Goal: Communication & Community: Answer question/provide support

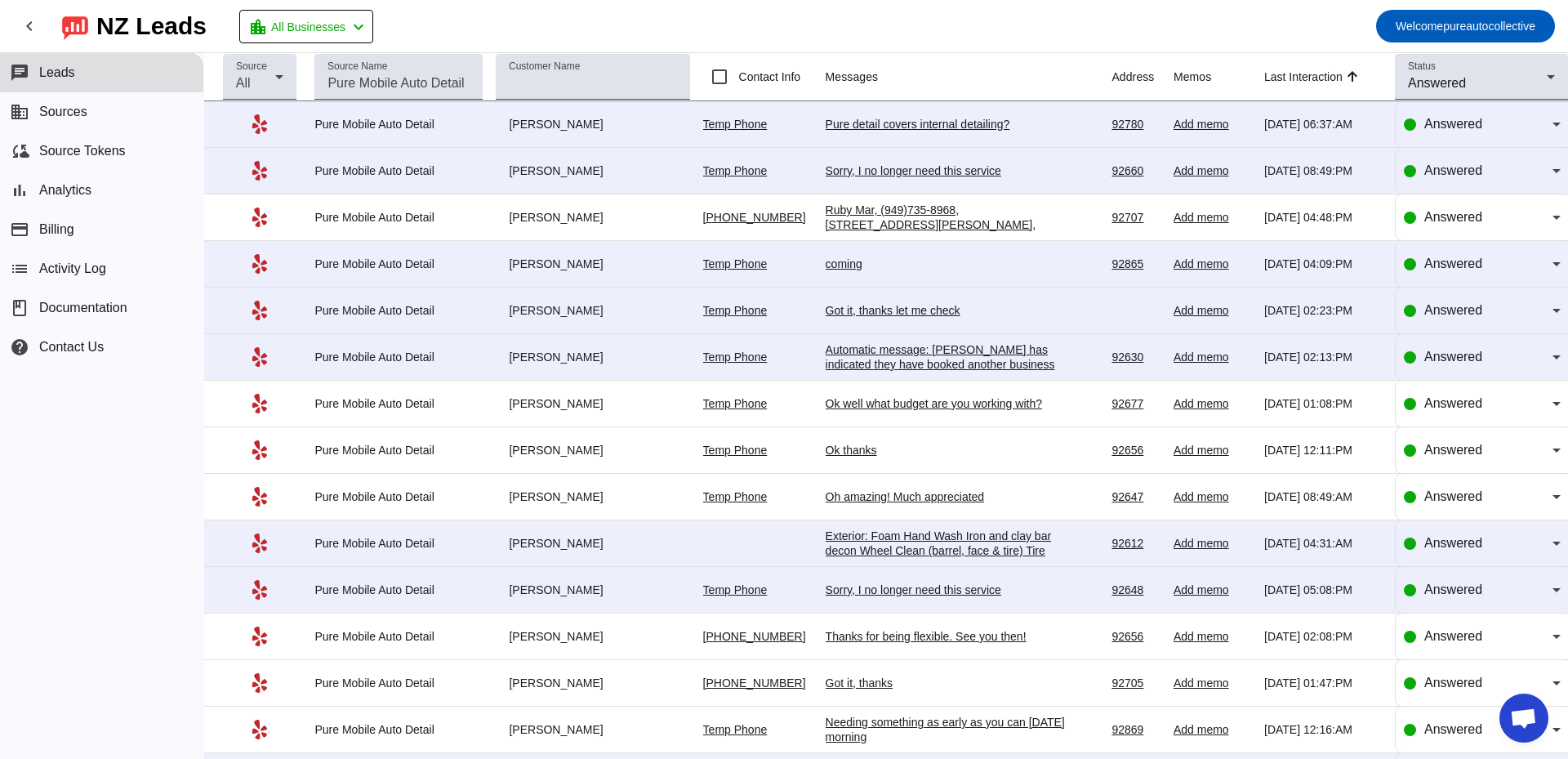
click at [939, 126] on div "Pure detail covers internal detailing?" at bounding box center [947, 124] width 245 height 14
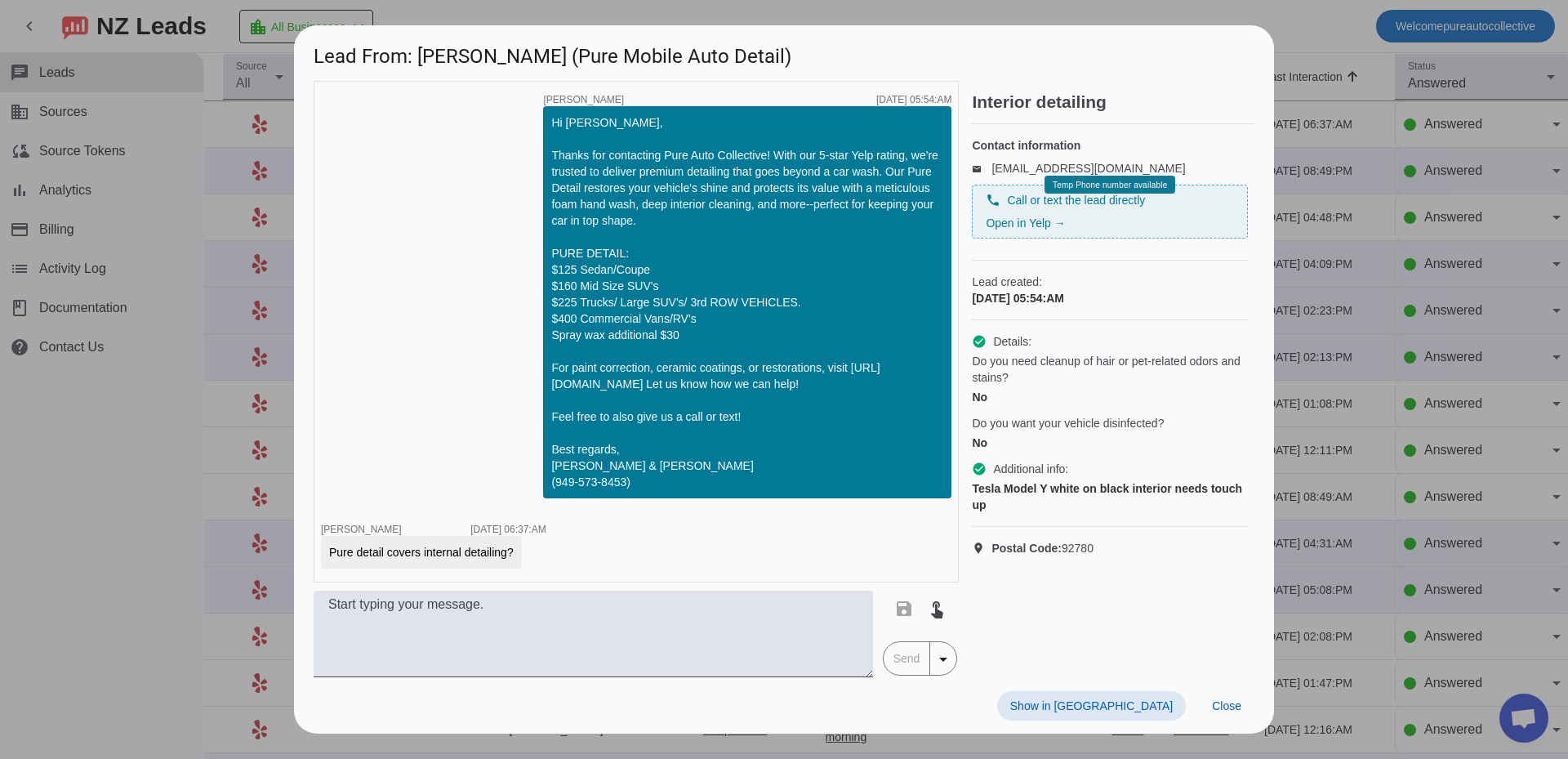
click at [690, 678] on div "Show in Yelp Close" at bounding box center [783, 705] width 980 height 57
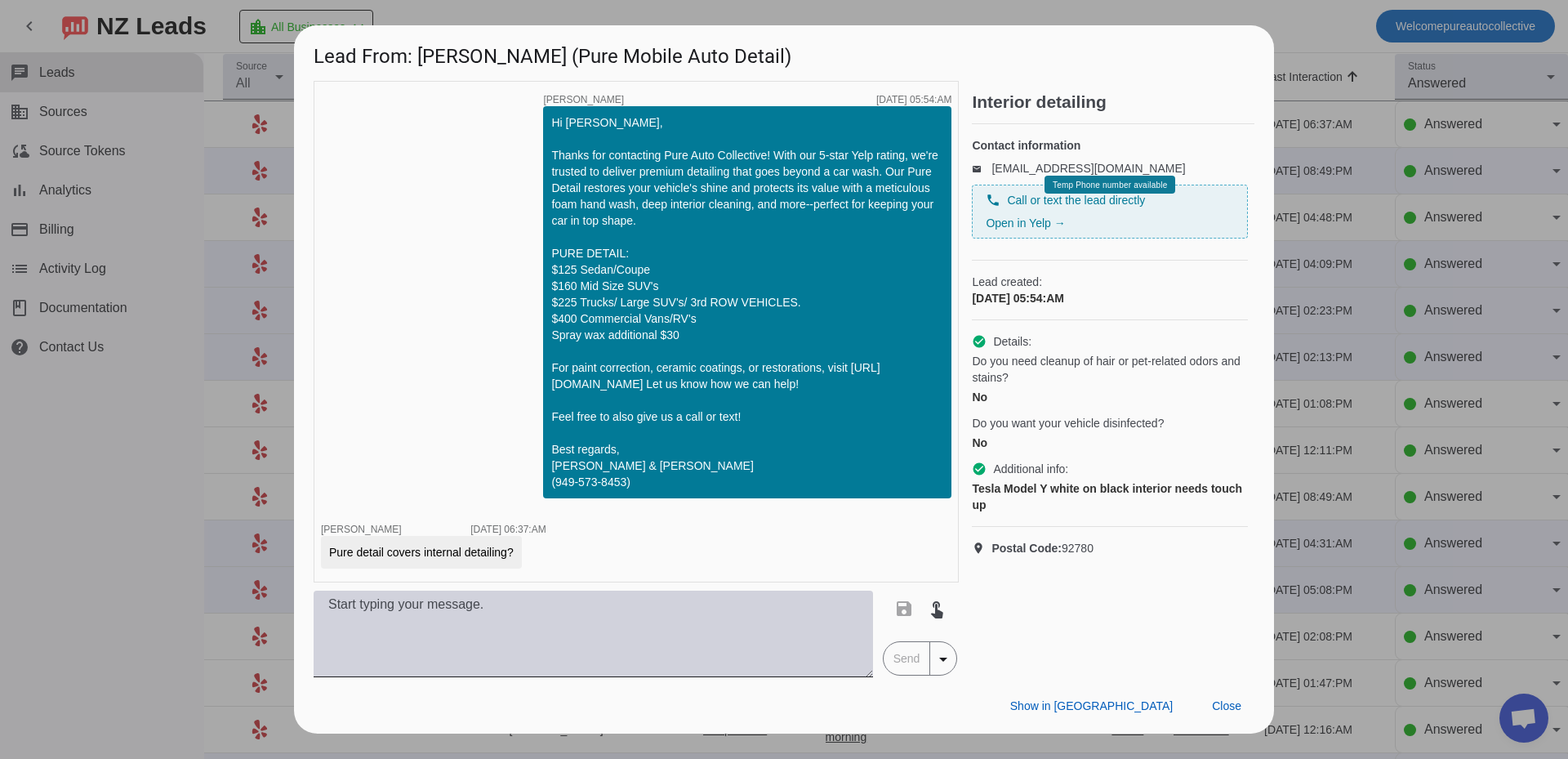
click at [701, 648] on textarea at bounding box center [593, 634] width 559 height 86
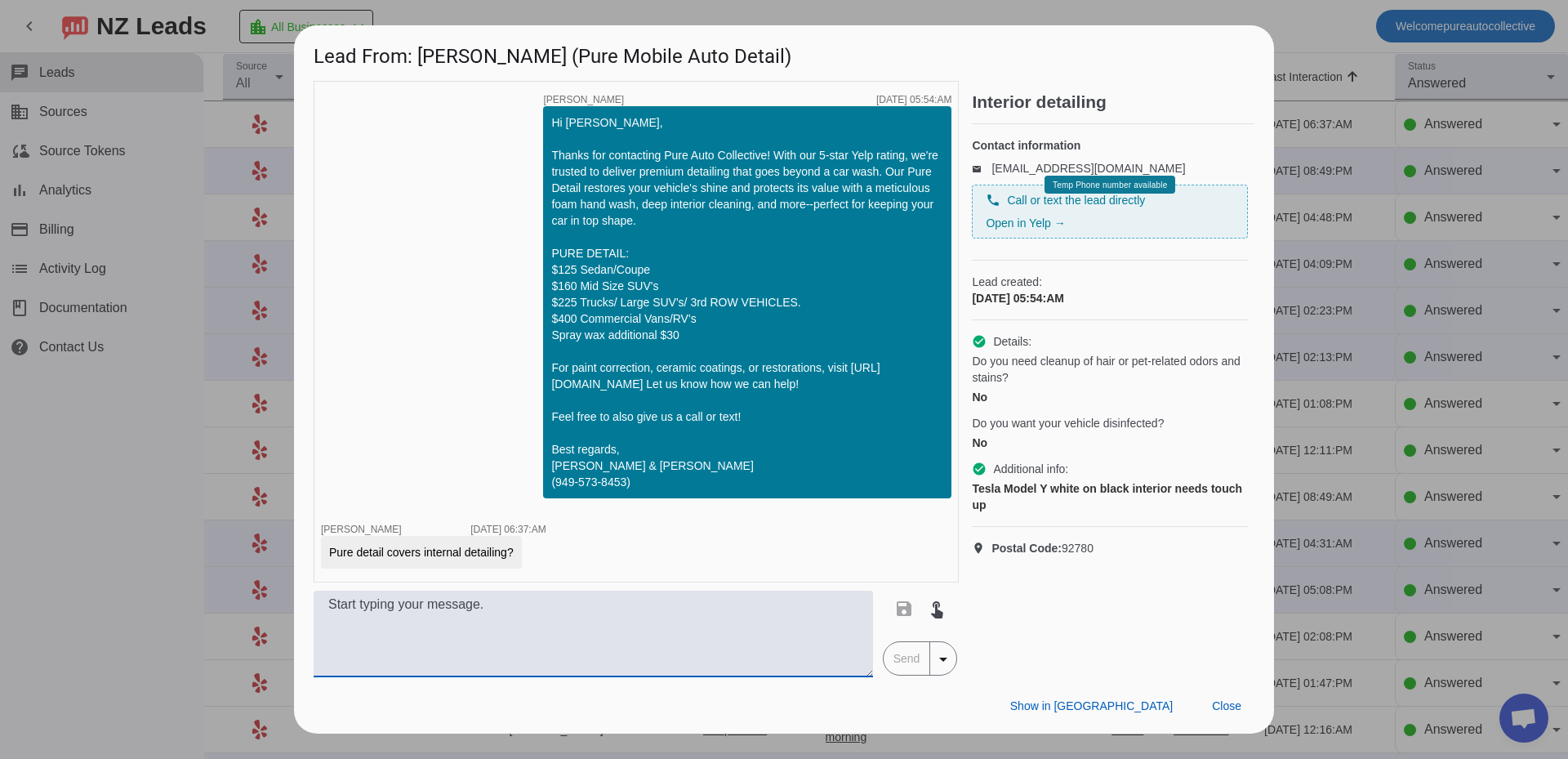
click at [528, 313] on div "timer close [PERSON_NAME] [DATE] 05:54:AM Hi [PERSON_NAME], Thanks for contacti…" at bounding box center [636, 331] width 645 height 501
click at [1316, 482] on div at bounding box center [784, 379] width 1568 height 759
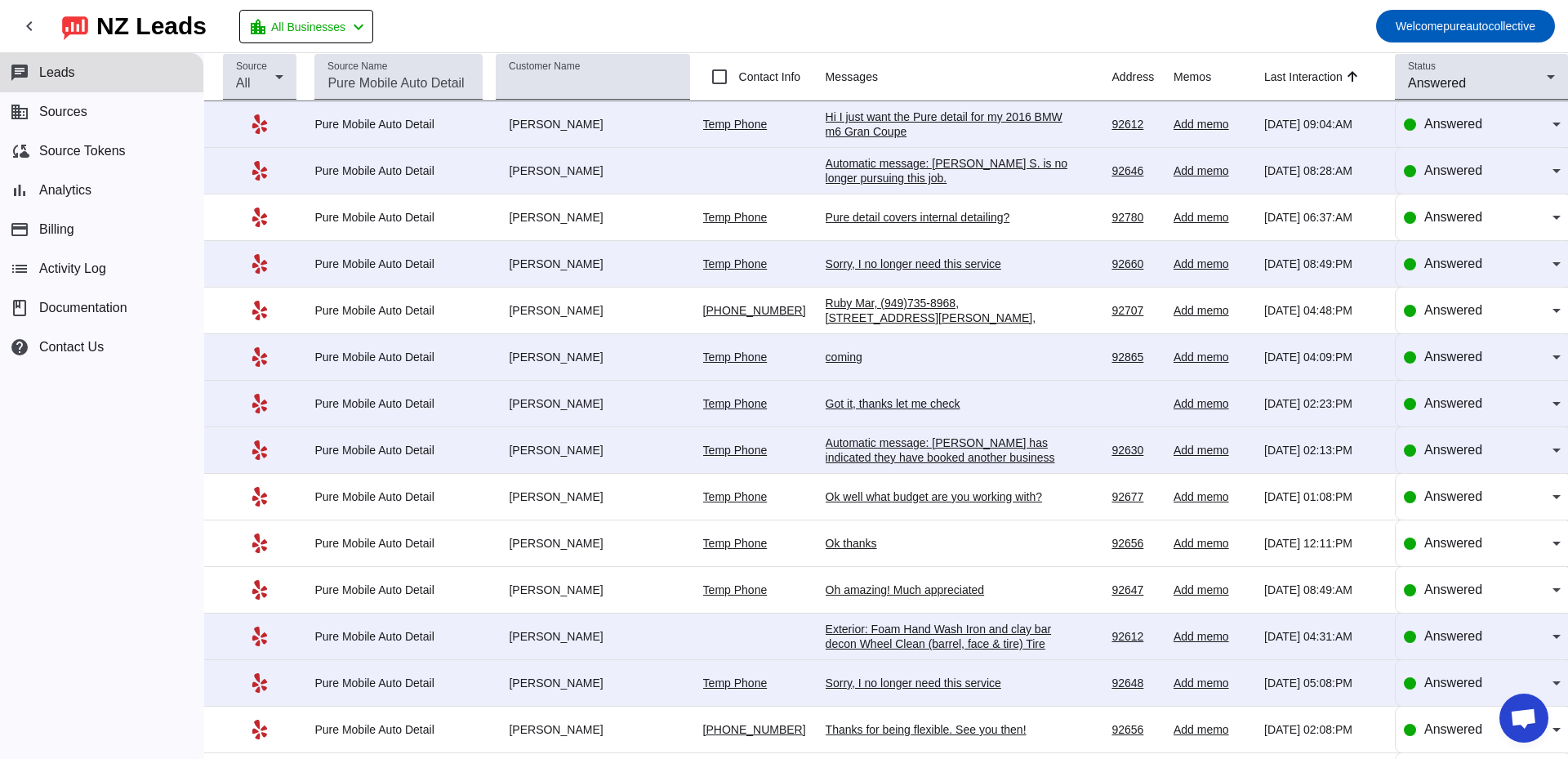
click at [942, 31] on mat-toolbar-row "chevron_left [GEOGRAPHIC_DATA] Leads location_city All Businesses chevron_left …" at bounding box center [784, 26] width 1568 height 52
click at [901, 115] on div "Hi I just want the Pure detail for my 2016 BMW m6 Gran Coupe" at bounding box center [947, 124] width 245 height 30
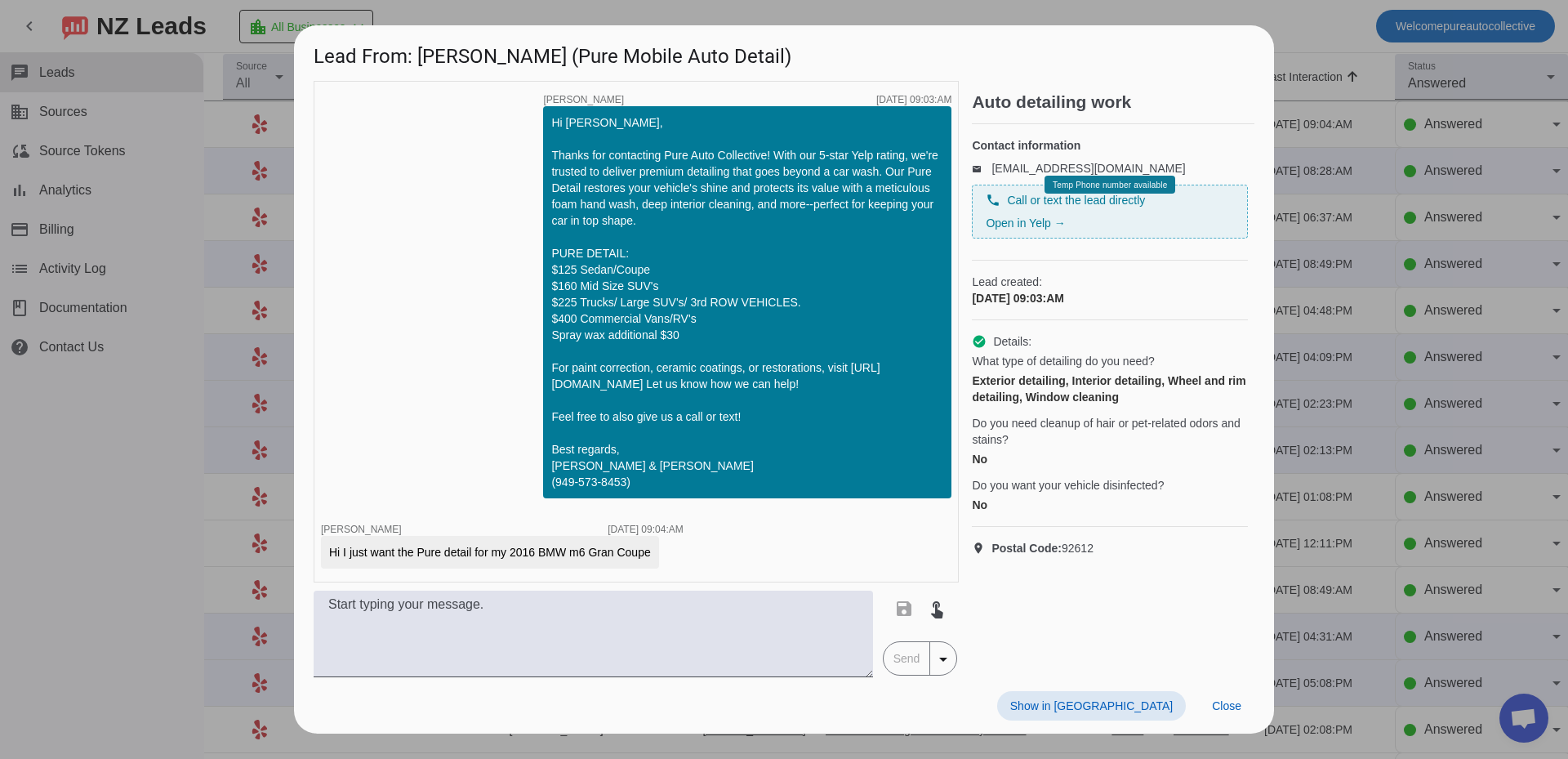
click at [1369, 257] on div at bounding box center [784, 379] width 1568 height 759
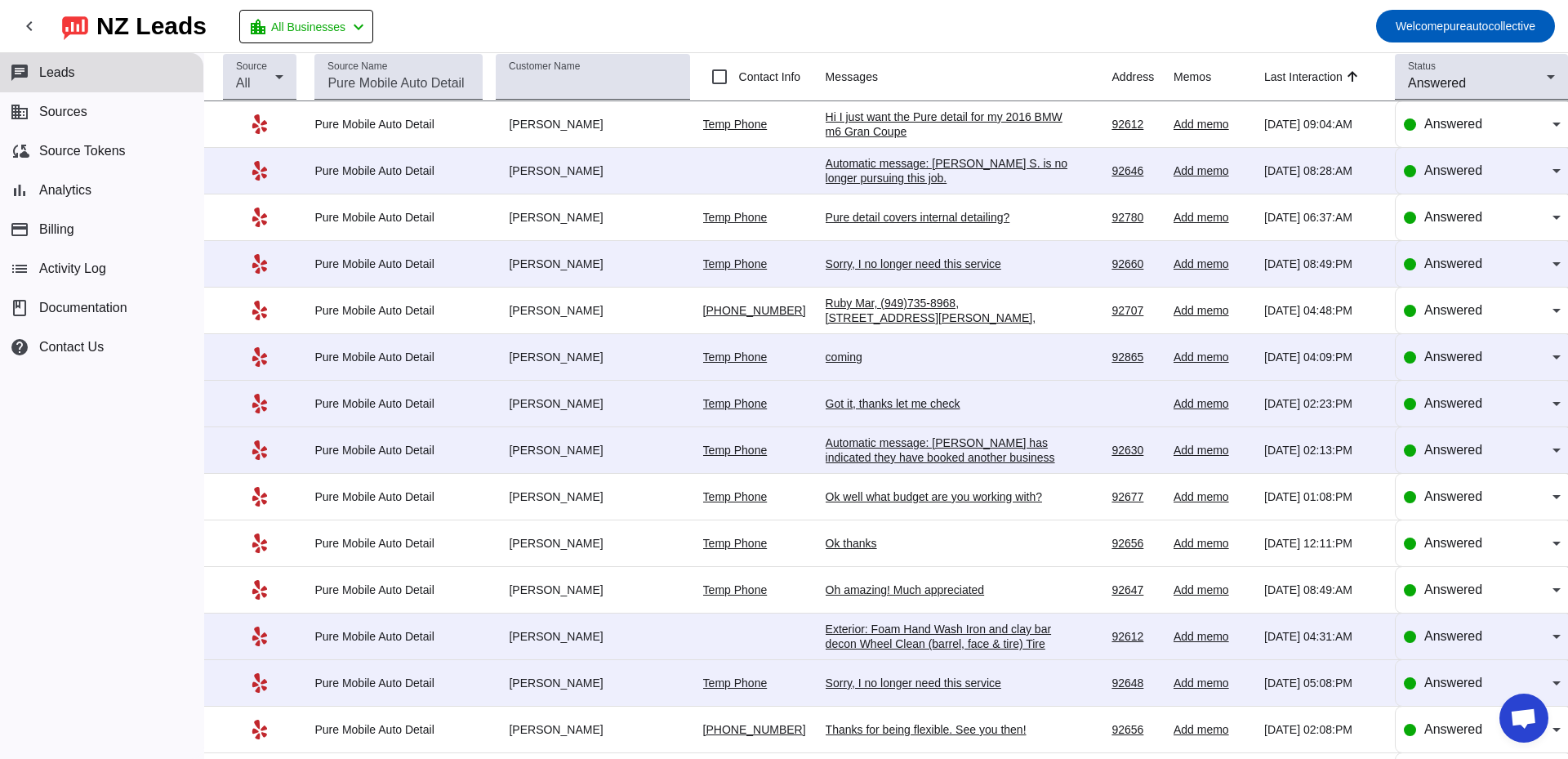
click at [892, 113] on div "Hi I just want the Pure detail for my 2016 BMW m6 Gran Coupe" at bounding box center [947, 124] width 245 height 30
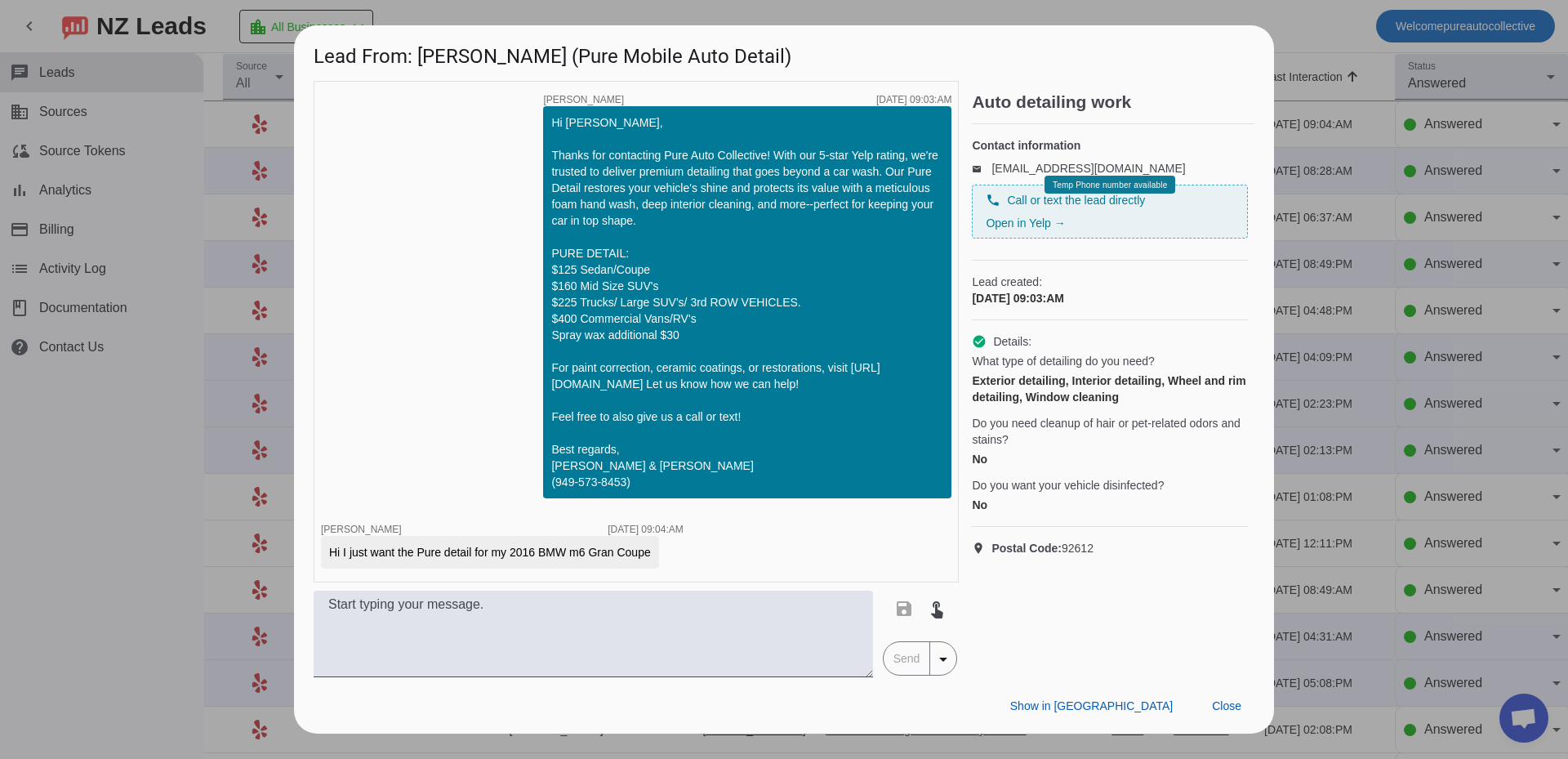
drag, startPoint x: 670, startPoint y: 553, endPoint x: 512, endPoint y: 561, distance: 158.2
click at [512, 561] on div "Hi I just want the Pure detail for my 2016 BMW m6 Gran Coupe" at bounding box center [502, 552] width 363 height 32
copy div "2016 BMW m6 Gran Coupe"
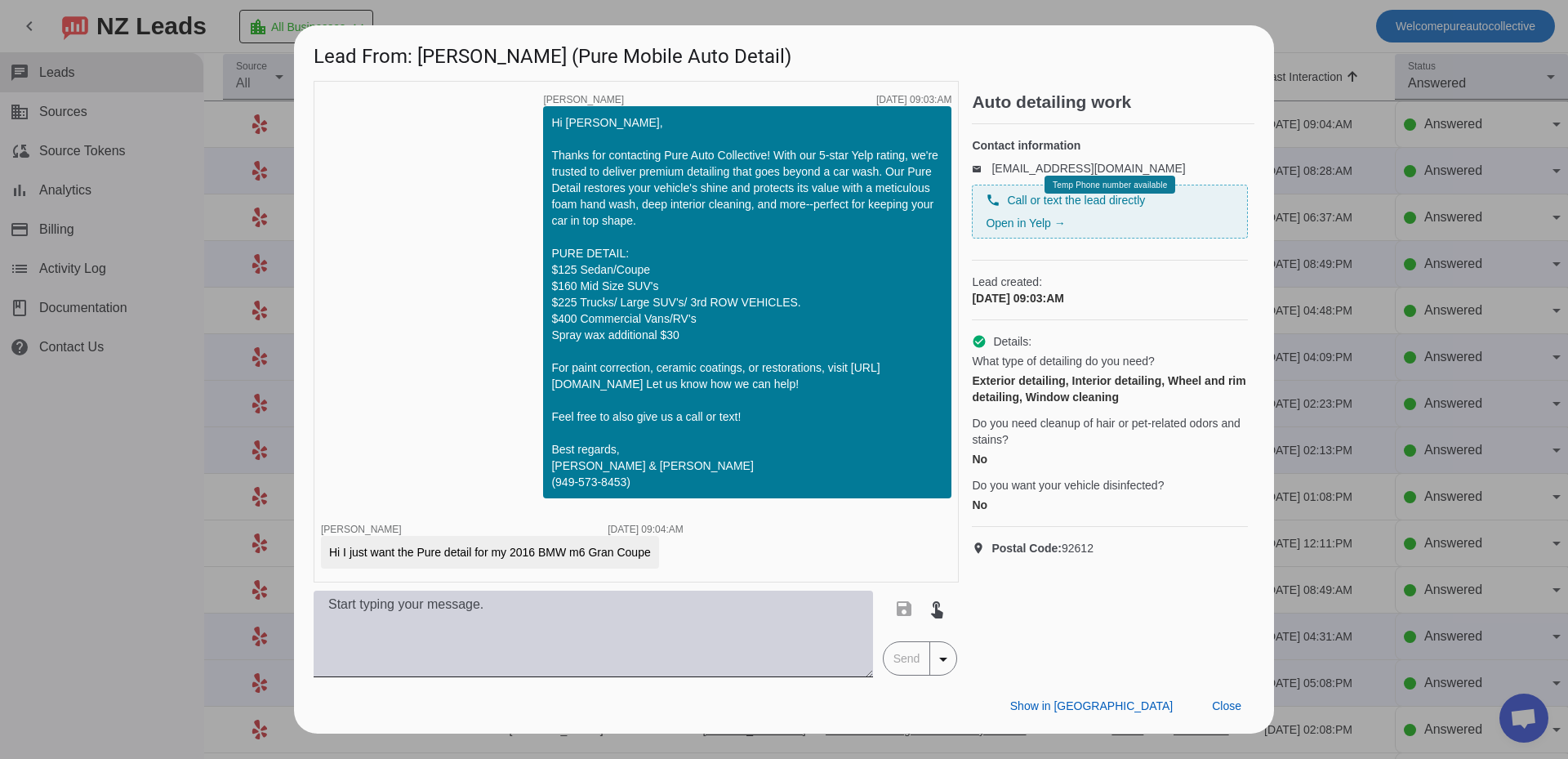
click at [674, 664] on textarea at bounding box center [593, 634] width 559 height 86
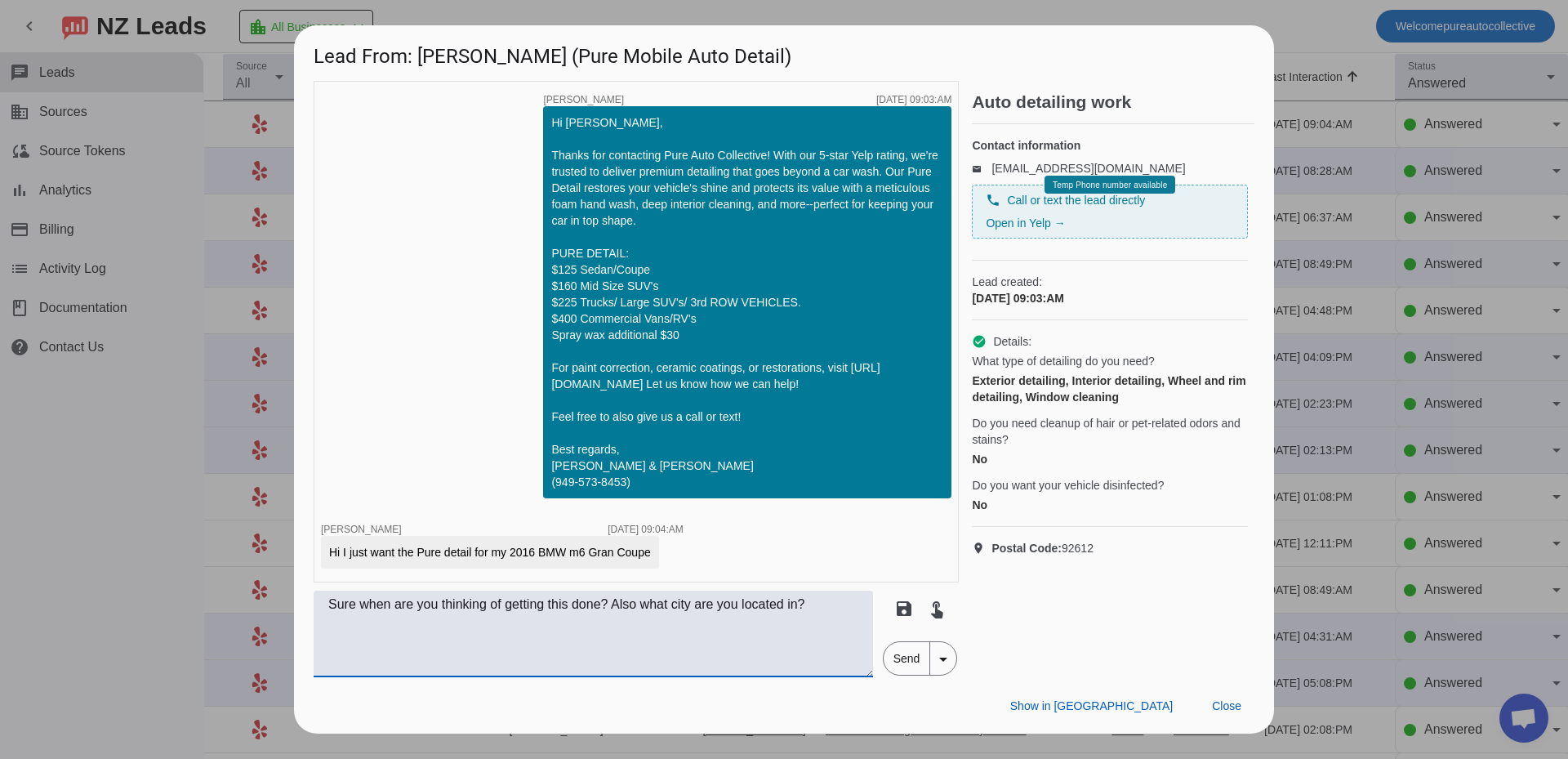
type textarea "Sure when are you thinking of getting this done? Also what city are you located…"
click at [896, 660] on span "Send" at bounding box center [907, 658] width 47 height 32
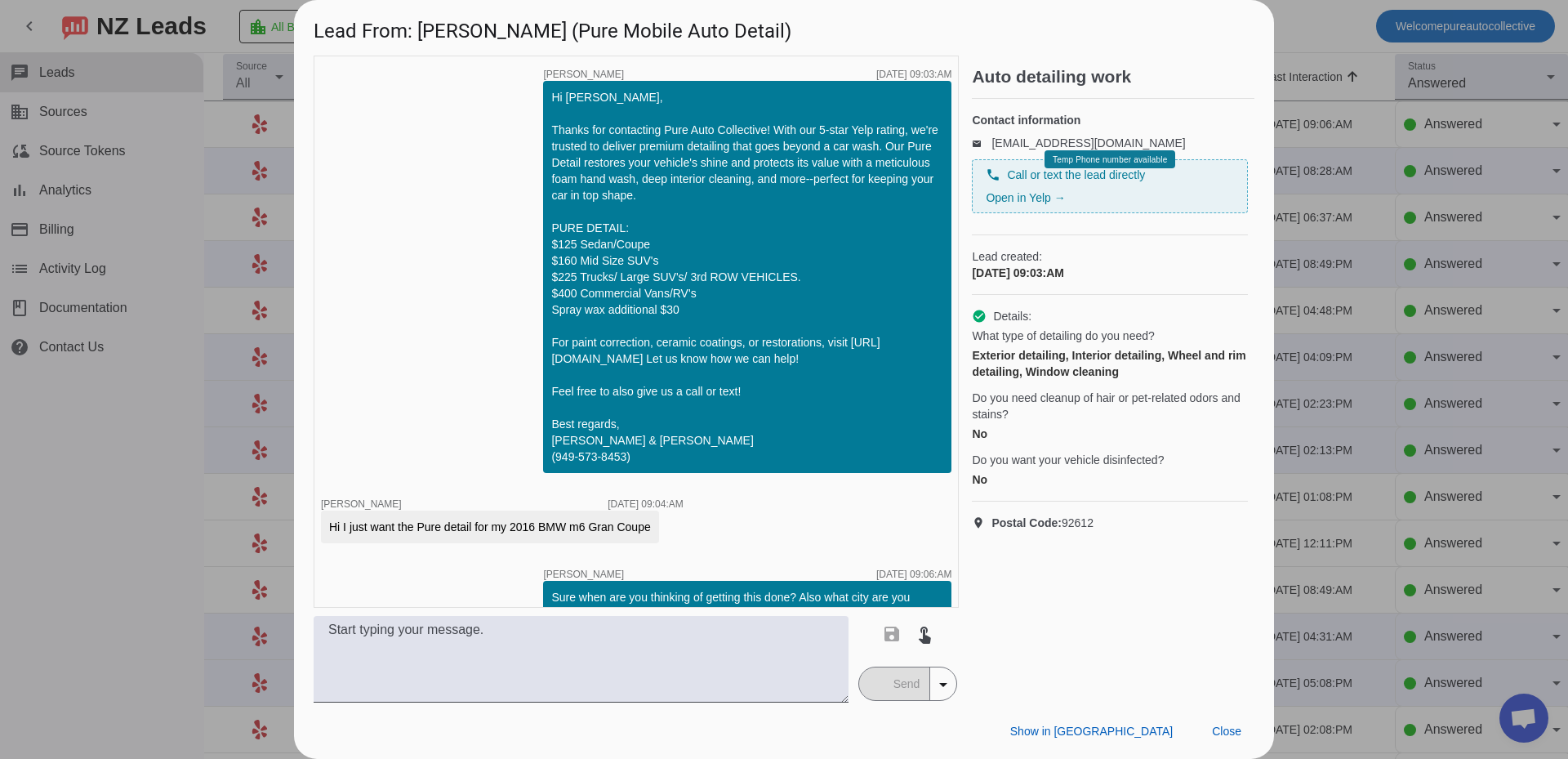
scroll to position [106, 0]
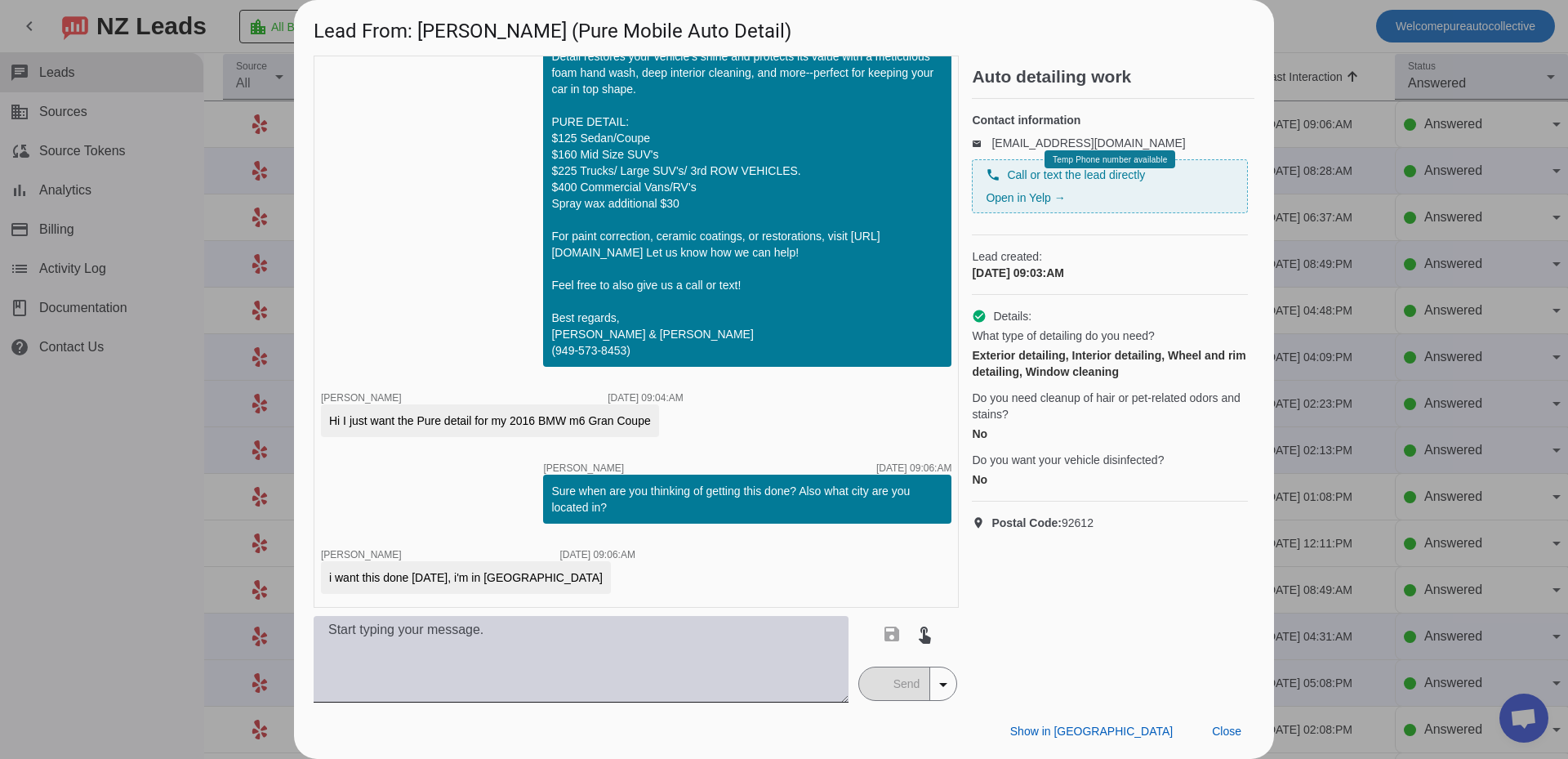
click at [619, 646] on textarea at bounding box center [581, 659] width 535 height 86
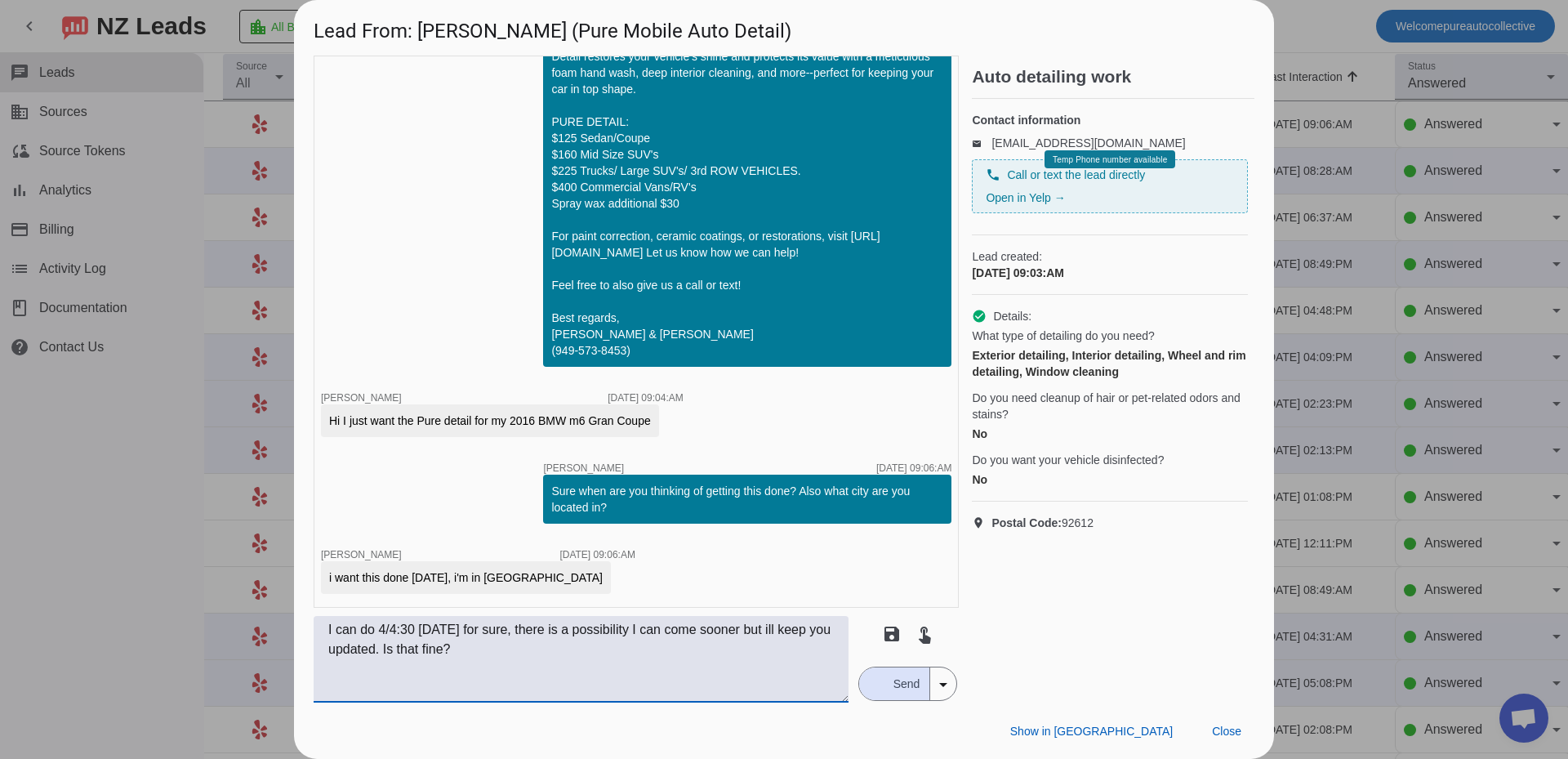
type textarea "I can do 4/4:30 [DATE] for sure, there is a possibility I can come sooner but i…"
click at [904, 689] on span "Send" at bounding box center [907, 684] width 47 height 32
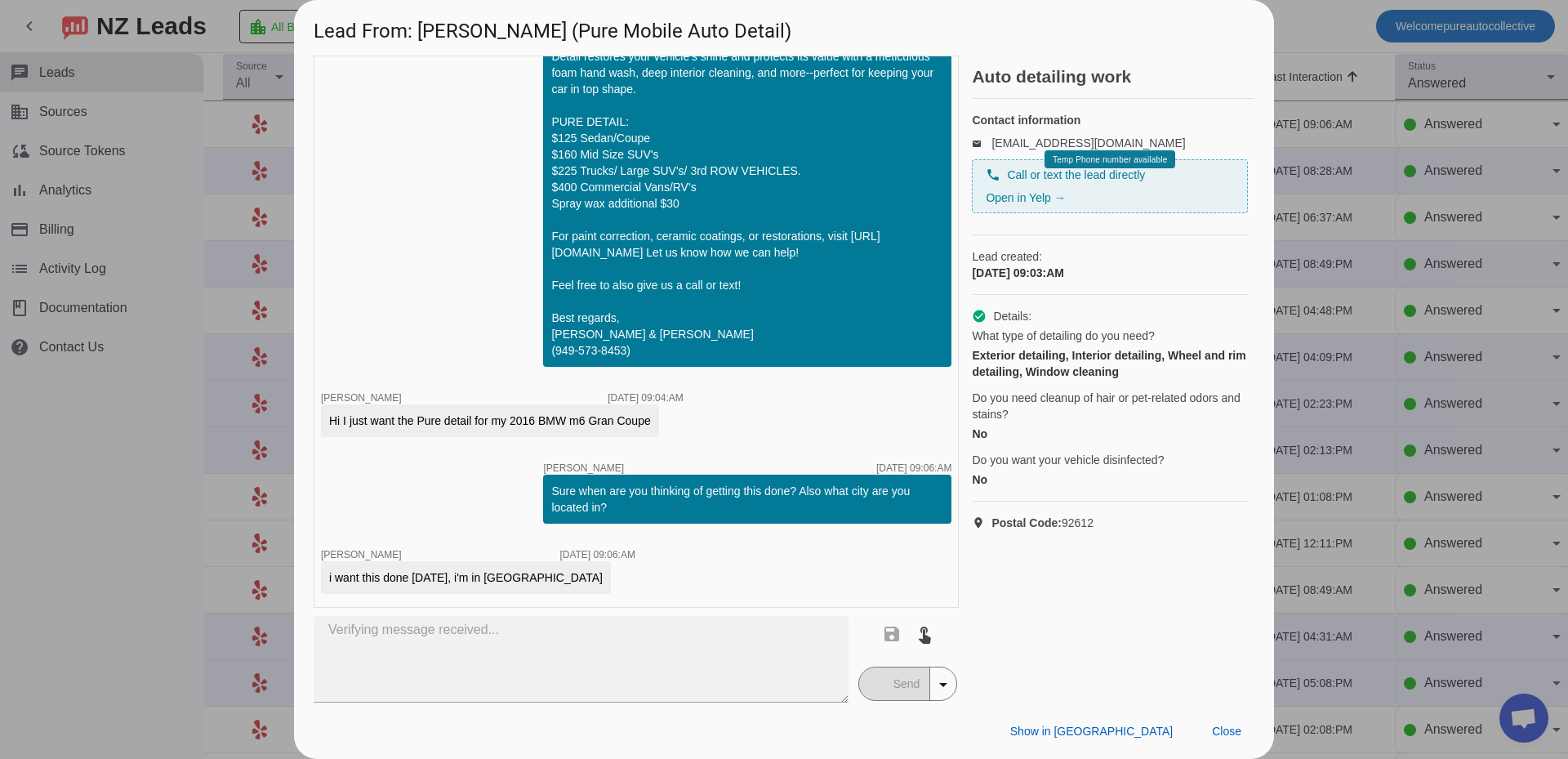
scroll to position [193, 0]
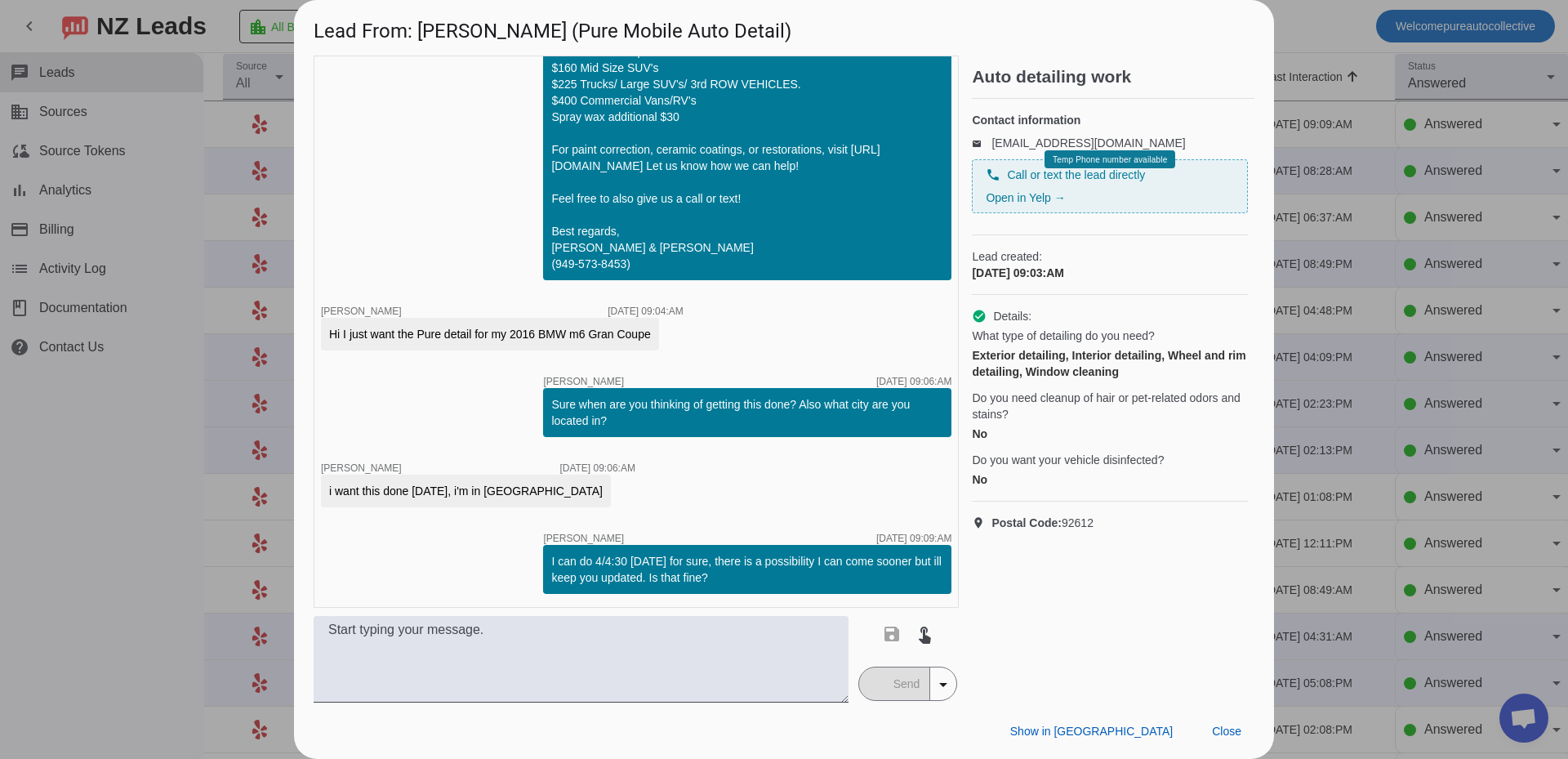
drag, startPoint x: 714, startPoint y: 331, endPoint x: 454, endPoint y: 256, distance: 270.6
click at [454, 256] on div "timer close [PERSON_NAME] [DATE] 09:03:AM Hi [PERSON_NAME], Thanks for contacti…" at bounding box center [636, 331] width 645 height 552
click at [460, 257] on div "timer close [PERSON_NAME] [DATE] 09:03:AM Hi [PERSON_NAME], Thanks for contacti…" at bounding box center [636, 331] width 645 height 552
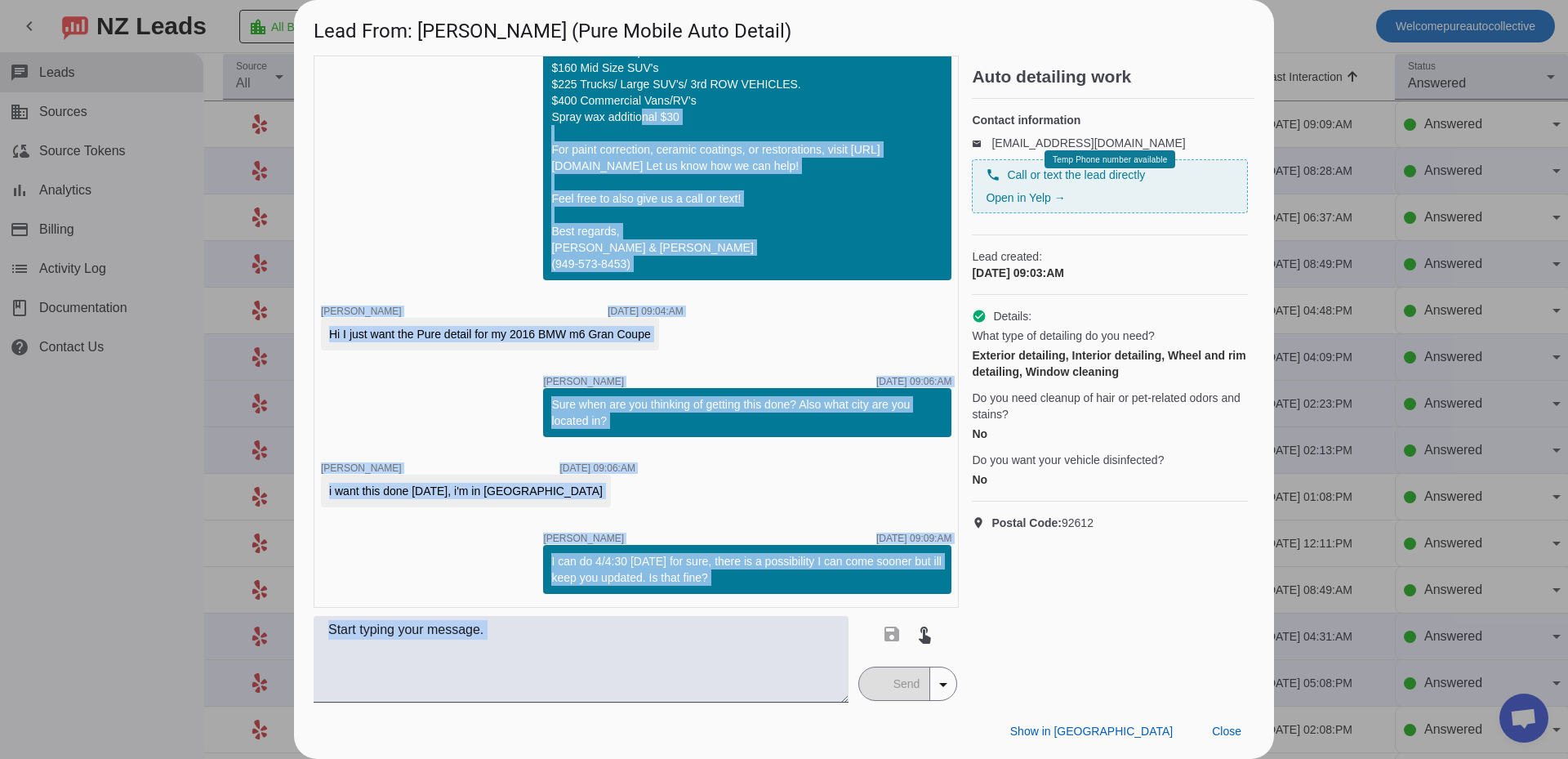
drag, startPoint x: 647, startPoint y: 131, endPoint x: 891, endPoint y: 646, distance: 569.9
click at [891, 646] on div "timer close [PERSON_NAME] [DATE] 09:03:AM Hi [PERSON_NAME], Thanks for contacti…" at bounding box center [636, 379] width 645 height 647
click at [818, 602] on div "timer close [PERSON_NAME] [DATE] 09:03:AM Hi [PERSON_NAME], Thanks for contacti…" at bounding box center [636, 331] width 645 height 552
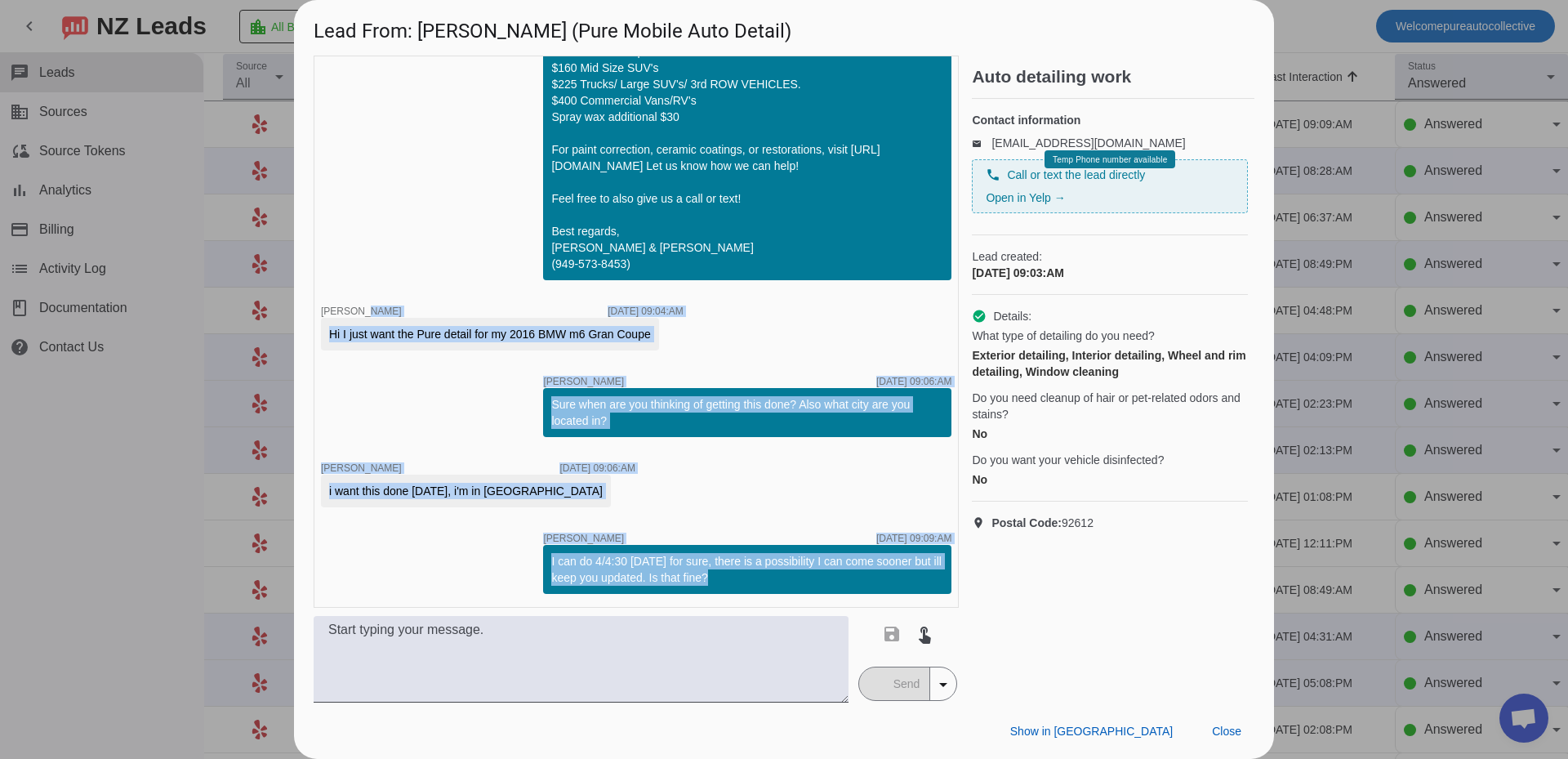
drag, startPoint x: 853, startPoint y: 606, endPoint x: 415, endPoint y: 195, distance: 600.6
click at [415, 195] on div "timer close [PERSON_NAME] [DATE] 09:03:AM Hi [PERSON_NAME], Thanks for contacti…" at bounding box center [636, 331] width 645 height 552
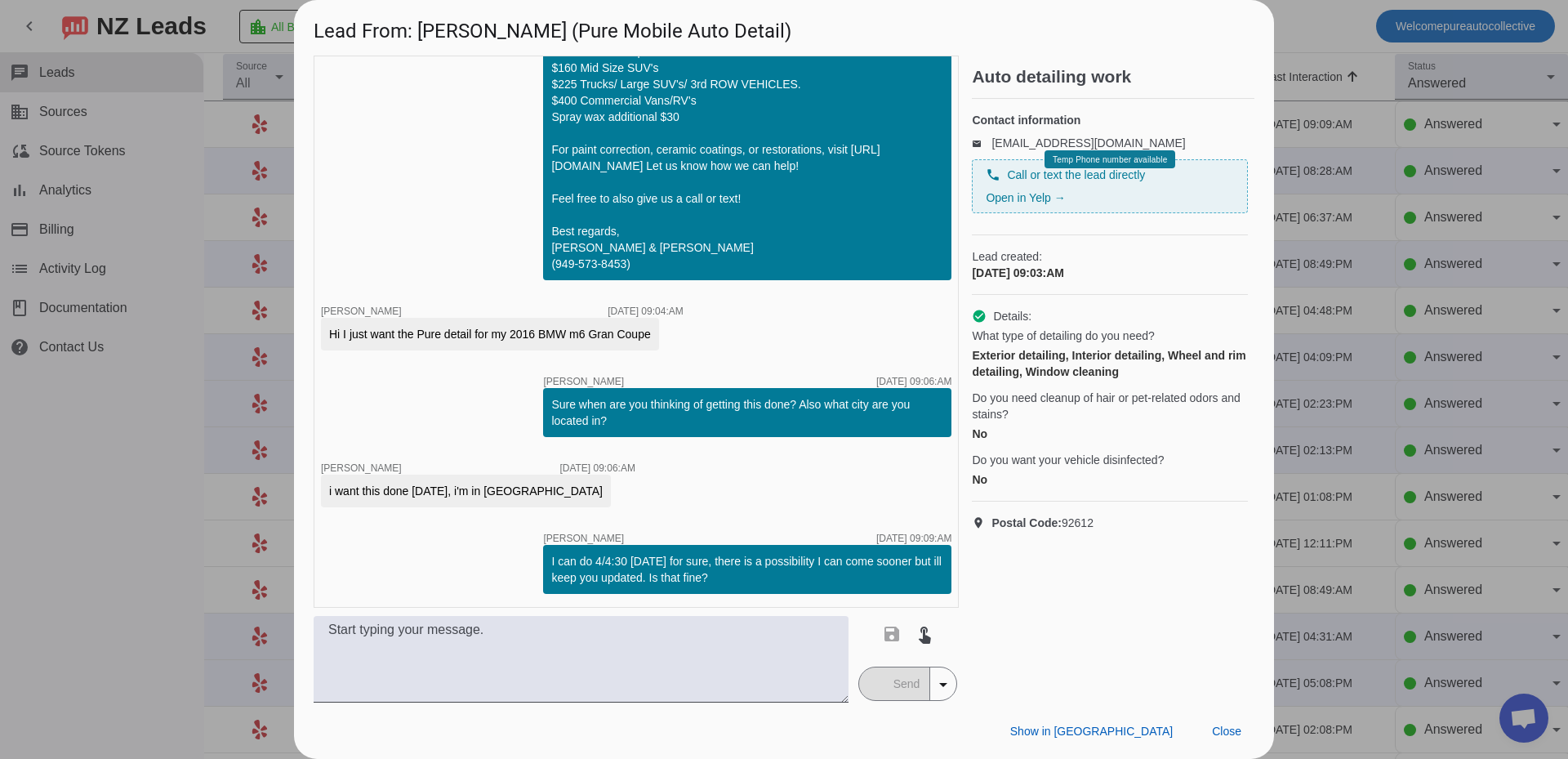
click at [439, 199] on div "timer close [PERSON_NAME] [DATE] 09:03:AM Hi [PERSON_NAME], Thanks for contacti…" at bounding box center [636, 331] width 645 height 552
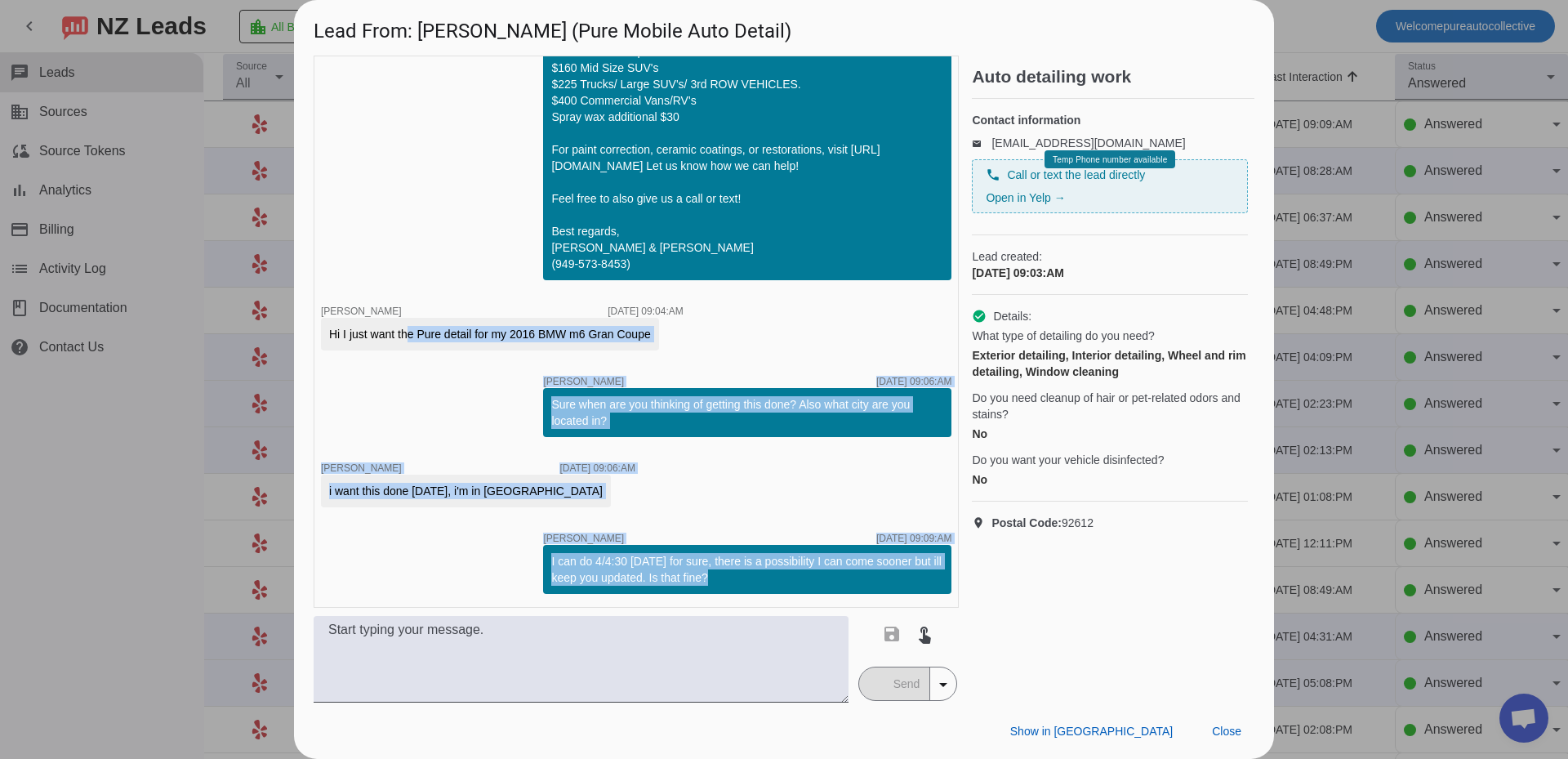
drag, startPoint x: 907, startPoint y: 608, endPoint x: 374, endPoint y: 331, distance: 600.7
click at [375, 333] on div "timer close [PERSON_NAME] [DATE] 09:03:AM Hi [PERSON_NAME], Thanks for contacti…" at bounding box center [636, 379] width 645 height 647
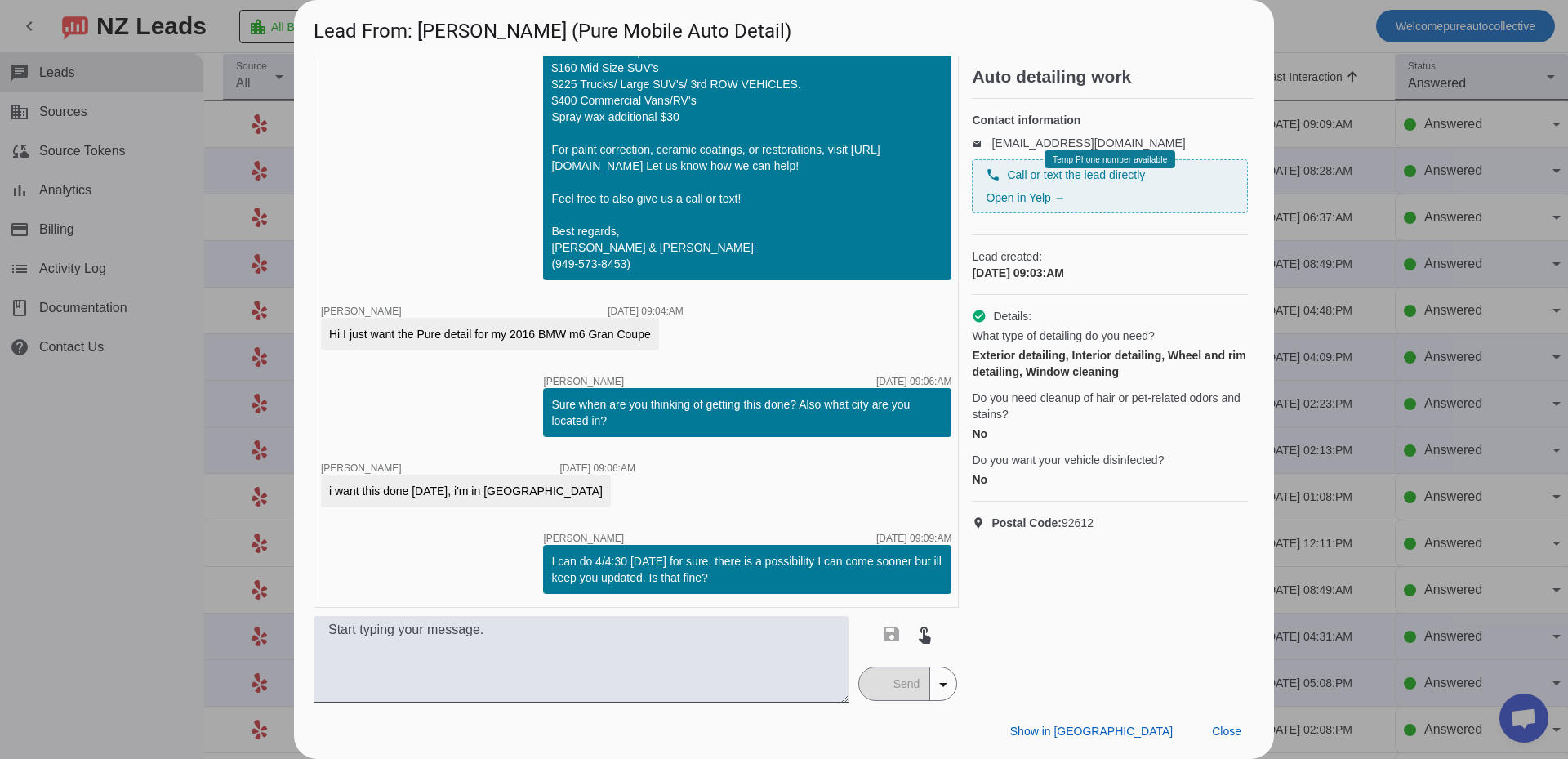
click at [440, 233] on div "timer close [PERSON_NAME] [DATE] 09:03:AM Hi [PERSON_NAME], Thanks for contacti…" at bounding box center [636, 331] width 645 height 552
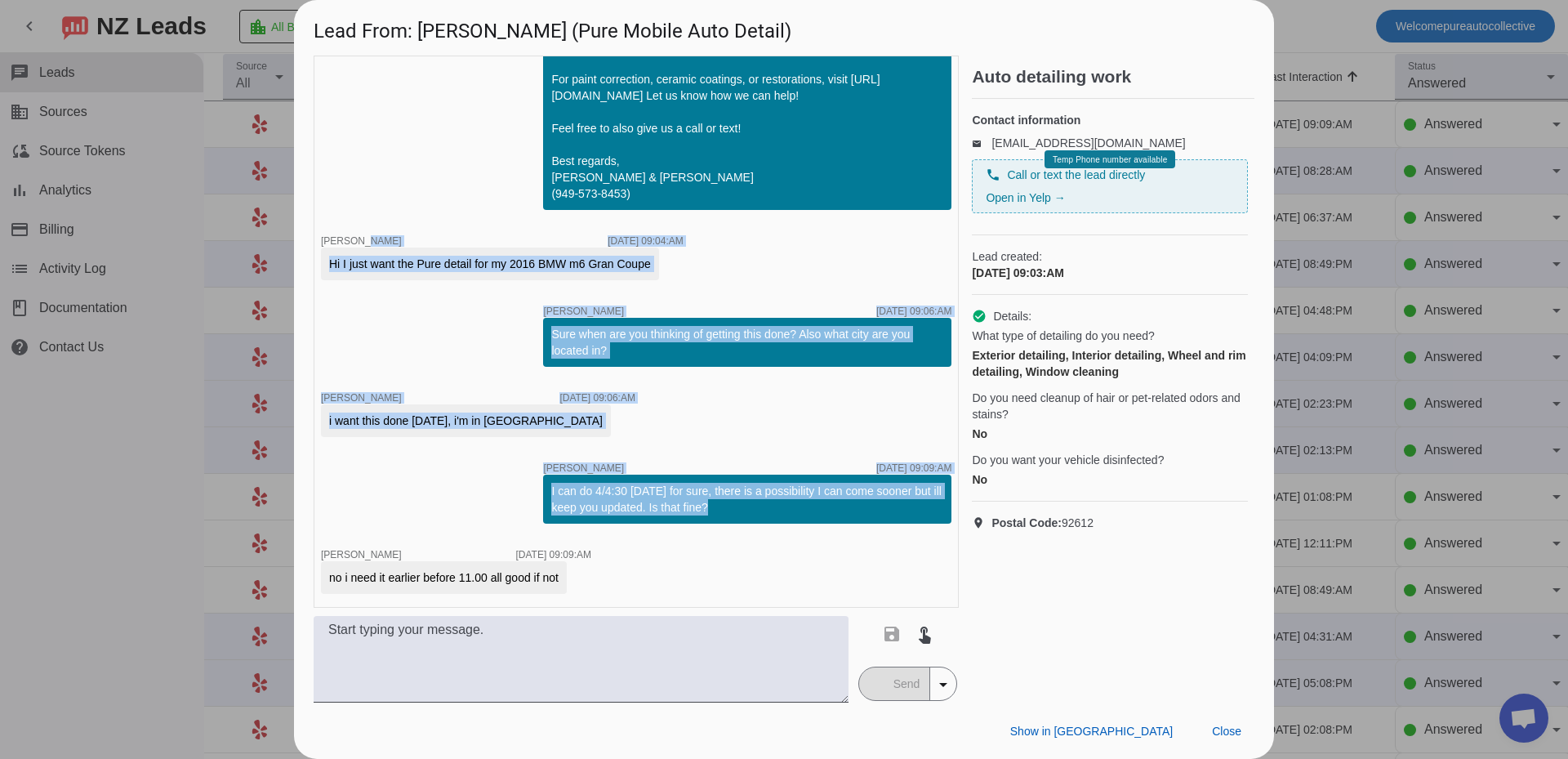
drag, startPoint x: 389, startPoint y: 144, endPoint x: 961, endPoint y: 564, distance: 709.6
click at [961, 563] on div "timer close [PERSON_NAME] [DATE] 09:03:AM Hi [PERSON_NAME], Thanks for contacti…" at bounding box center [784, 379] width 941 height 647
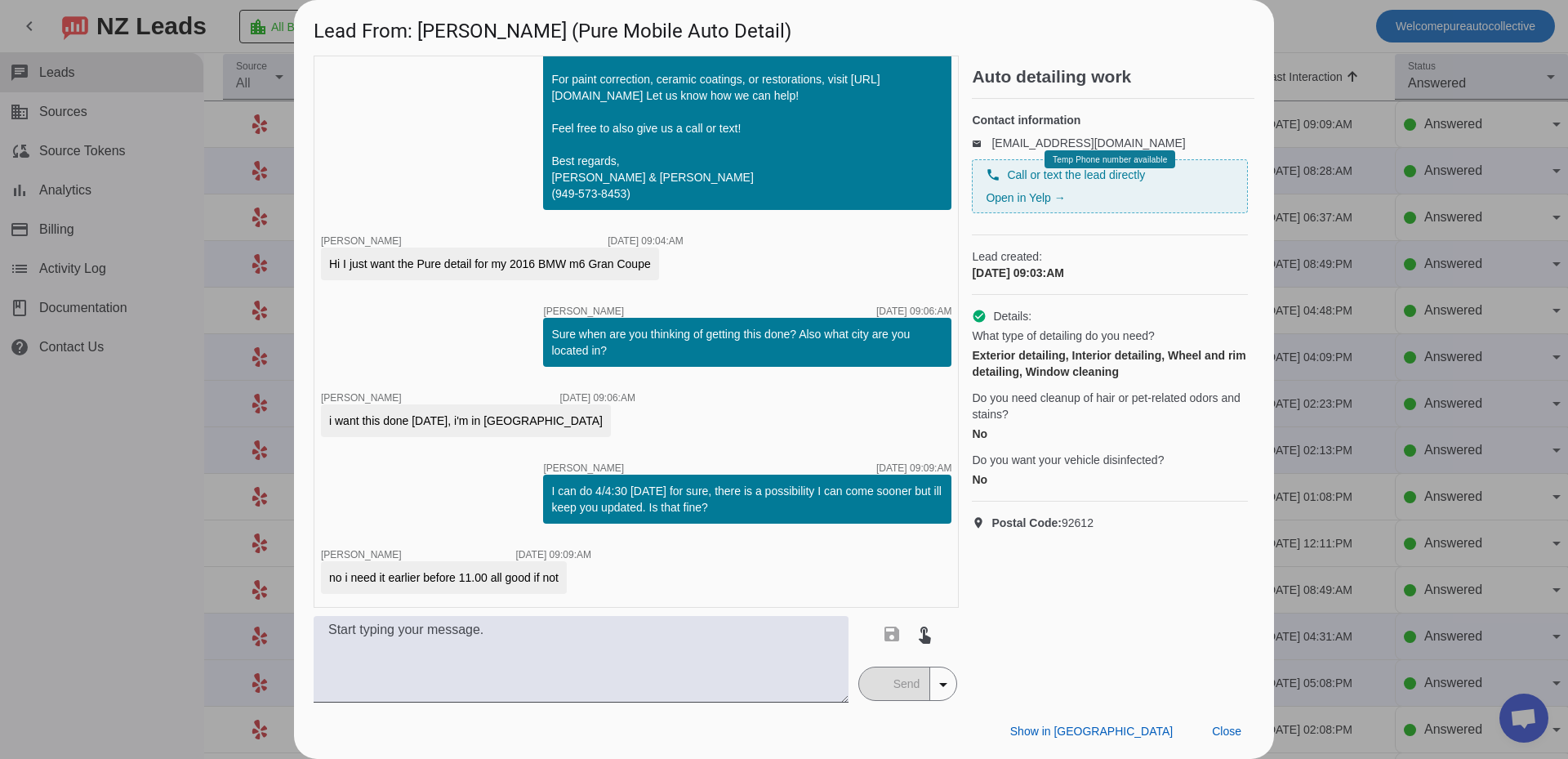
click at [564, 561] on div "no i need it earlier before 11.00 all good if not" at bounding box center [444, 578] width 246 height 32
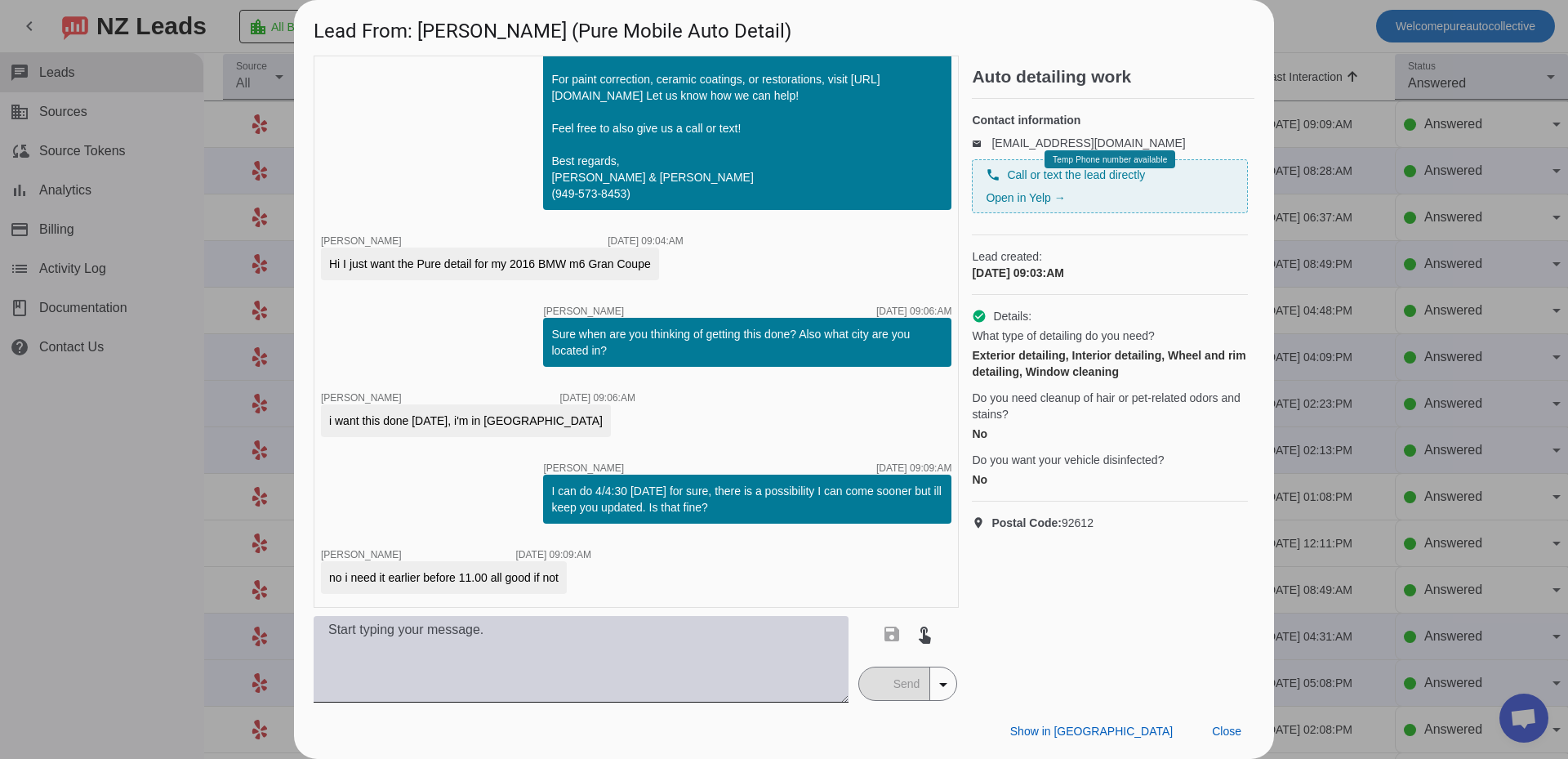
click at [612, 672] on textarea at bounding box center [581, 659] width 535 height 86
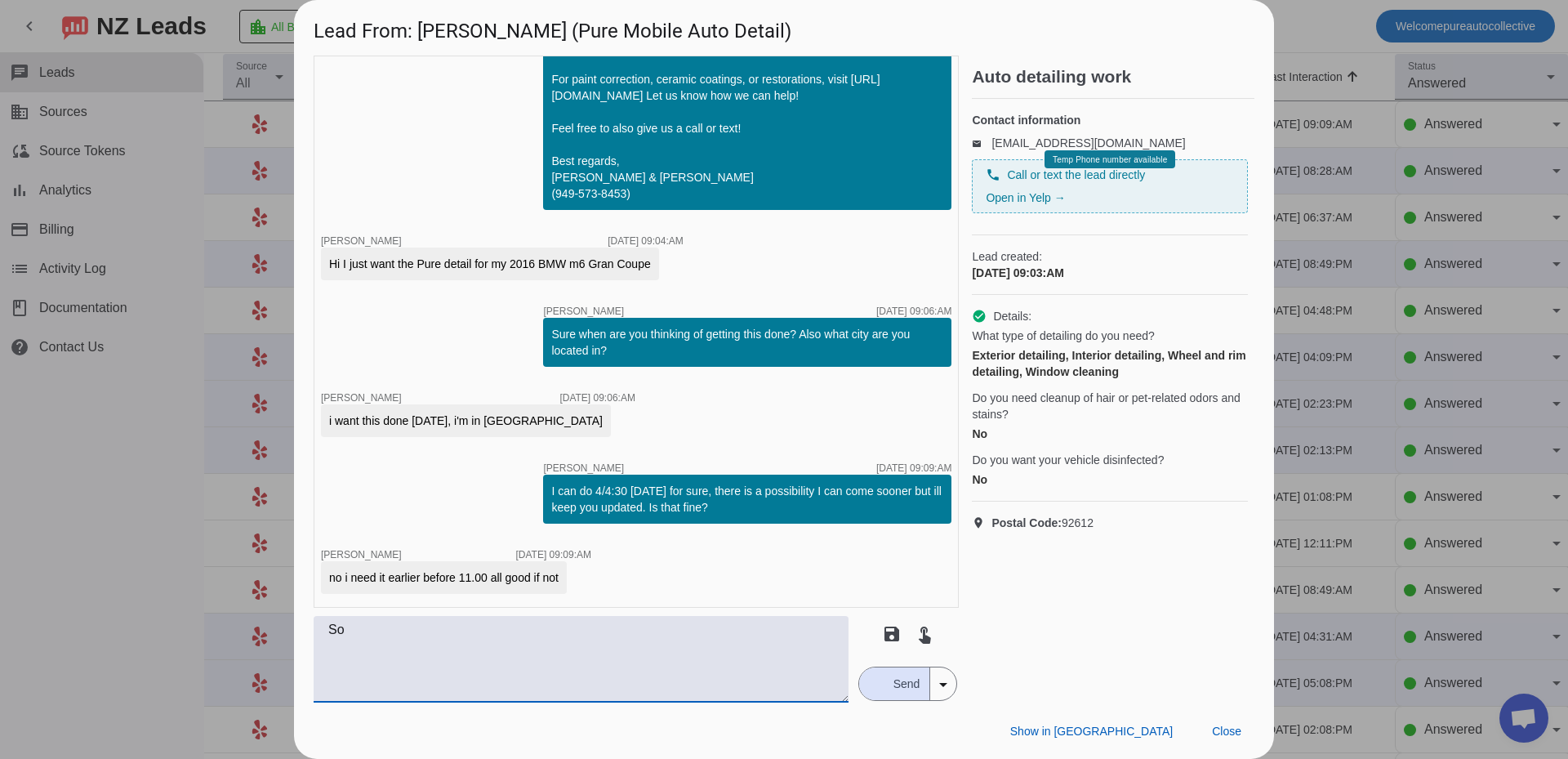
type textarea "S"
type textarea "Ok sorry can't make that."
click at [921, 685] on span "Send" at bounding box center [907, 684] width 47 height 32
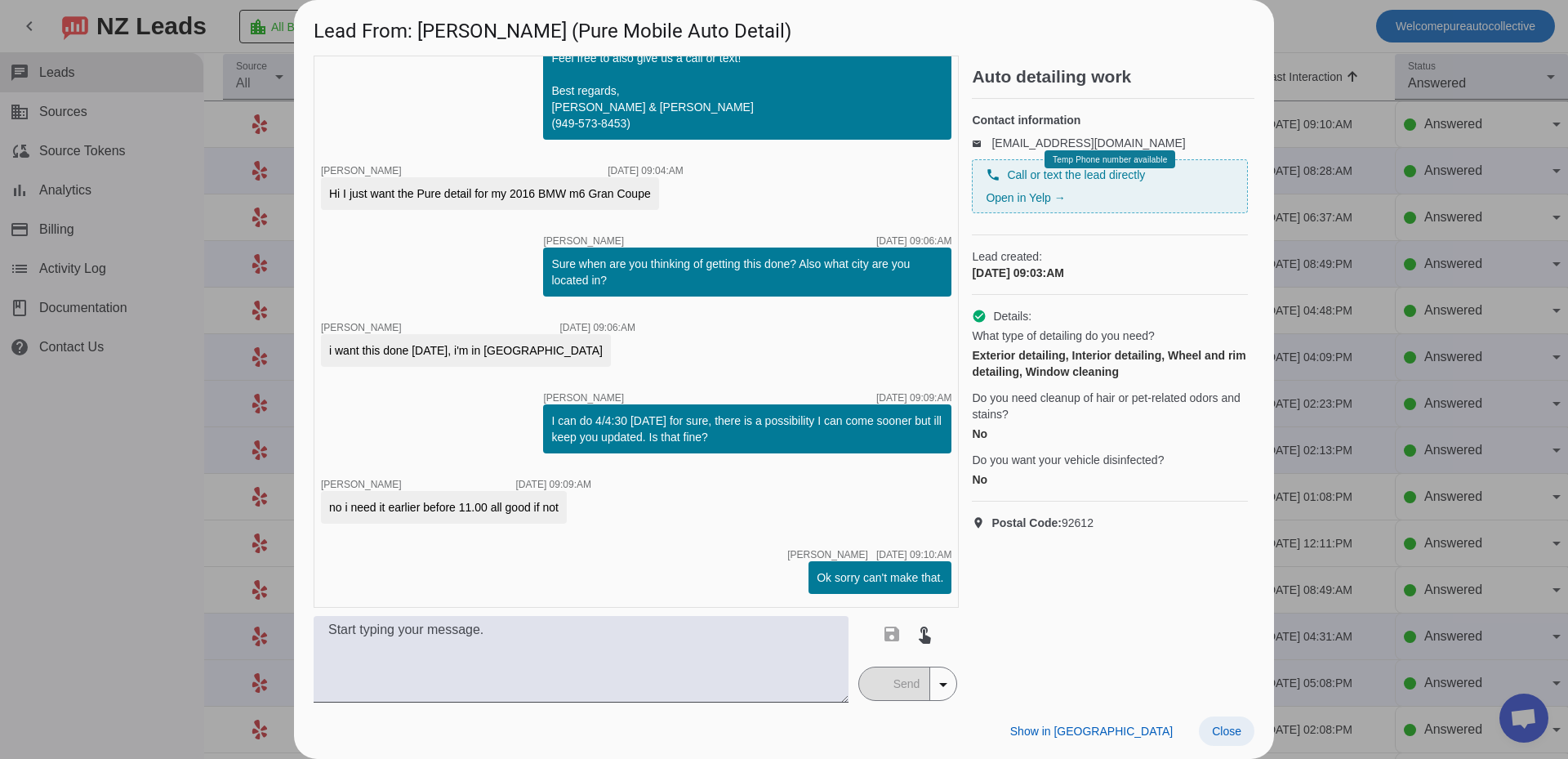
click at [1245, 728] on span at bounding box center [1227, 731] width 56 height 30
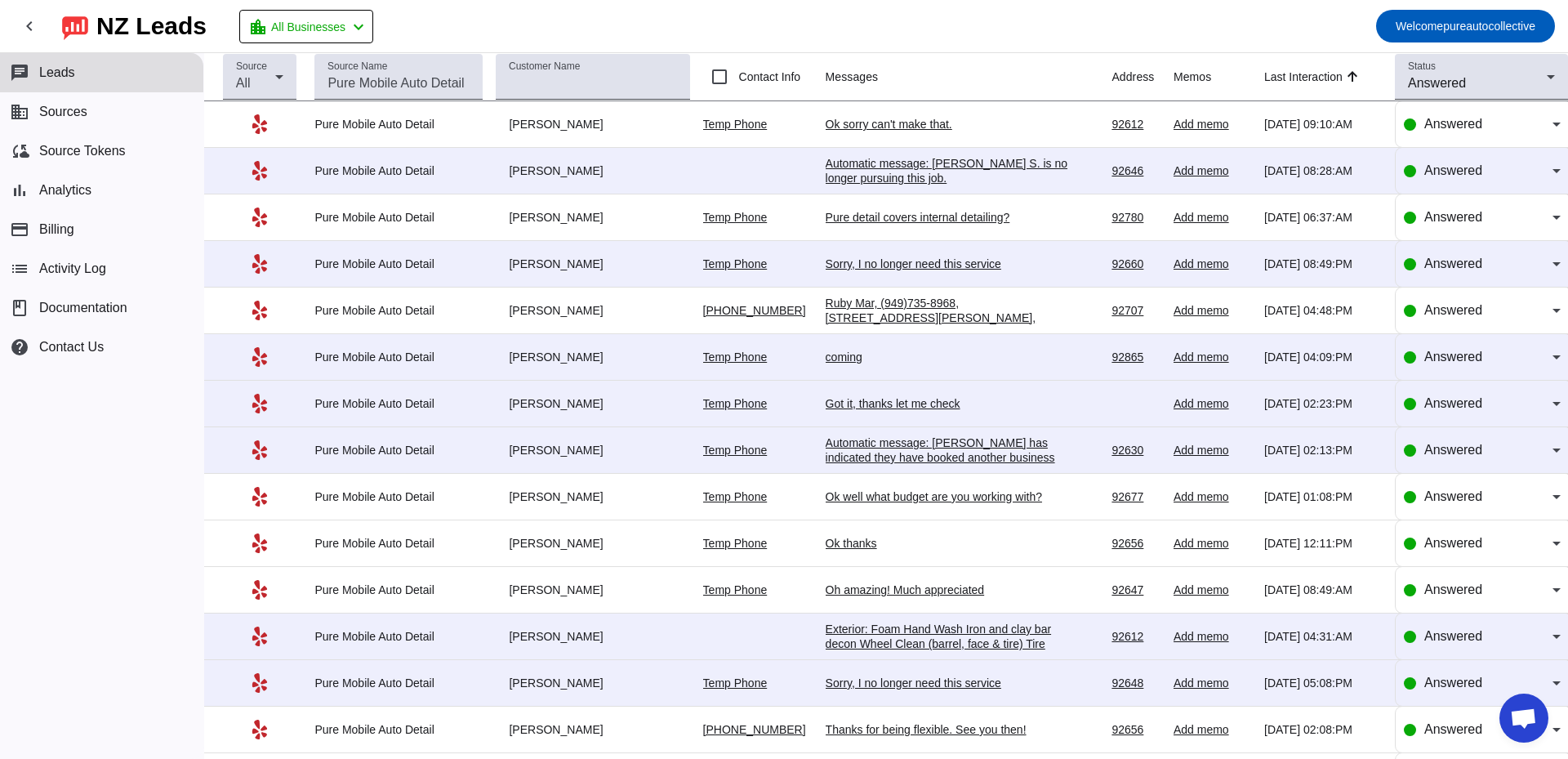
click at [965, 43] on mat-toolbar-row "chevron_left [GEOGRAPHIC_DATA] Leads location_city All Businesses chevron_left …" at bounding box center [784, 26] width 1568 height 52
